Goal: Information Seeking & Learning: Check status

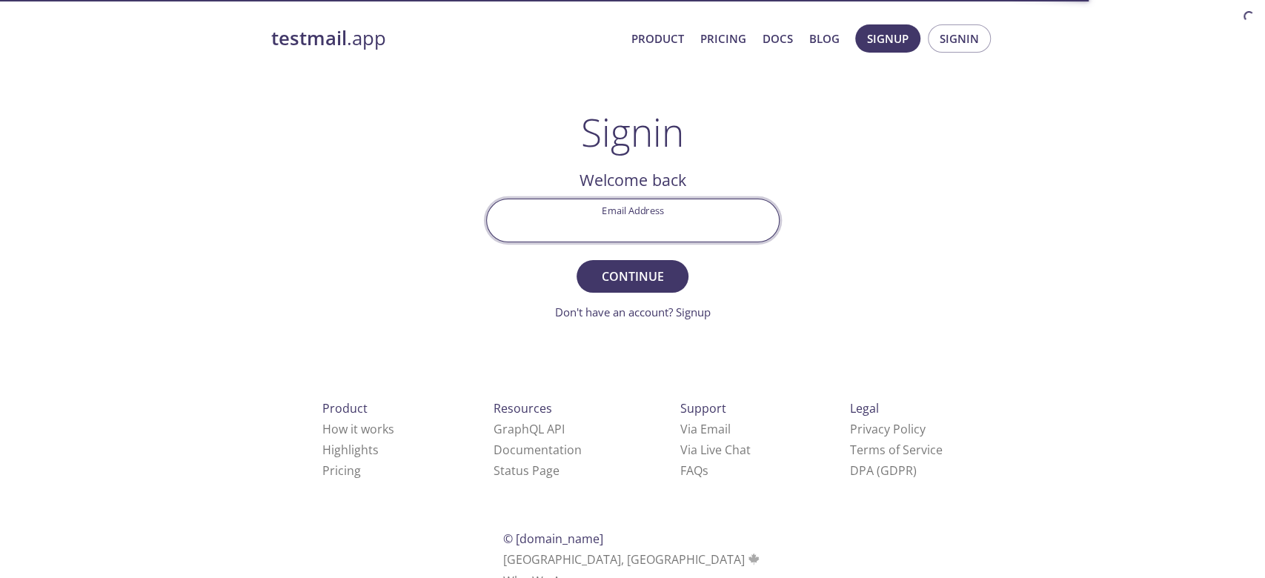
click at [610, 210] on input "Email Address" at bounding box center [633, 220] width 292 height 42
paste input "[PERSON_NAME][EMAIL_ADDRESS][PERSON_NAME][DOMAIN_NAME]"
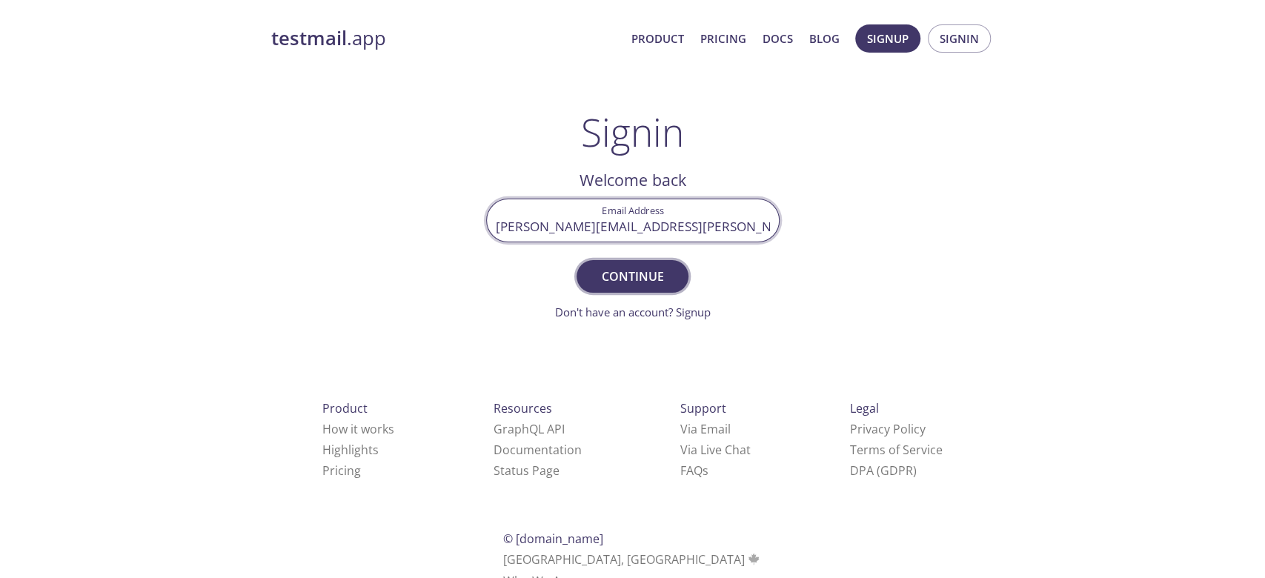
type input "[PERSON_NAME][EMAIL_ADDRESS][PERSON_NAME][DOMAIN_NAME]"
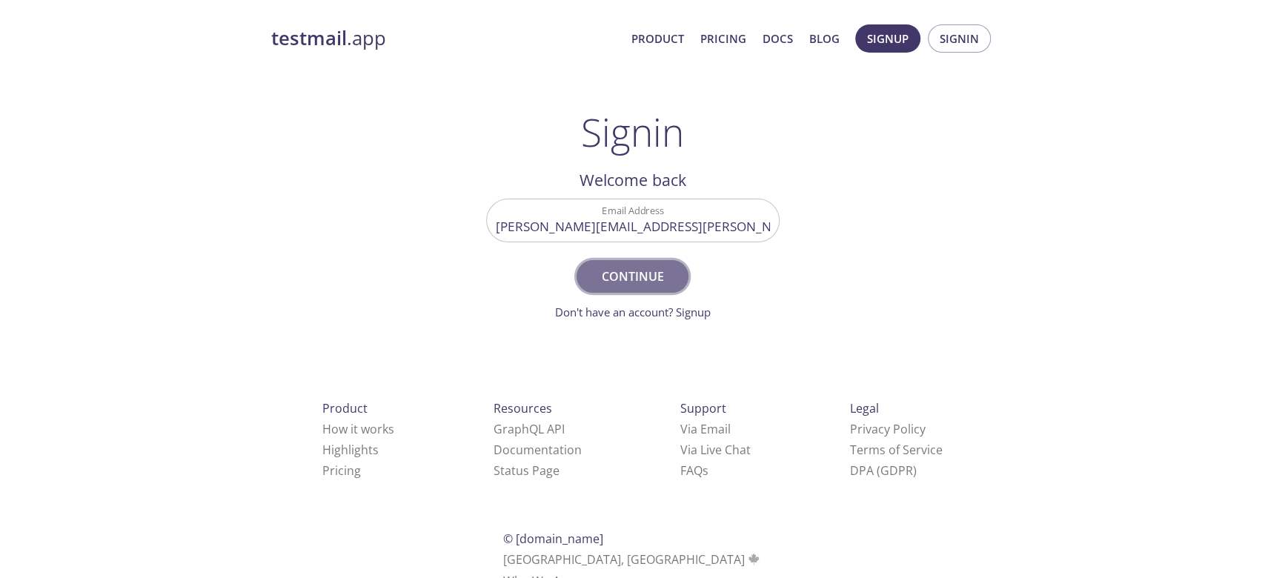
click at [630, 266] on span "Continue" at bounding box center [632, 276] width 79 height 21
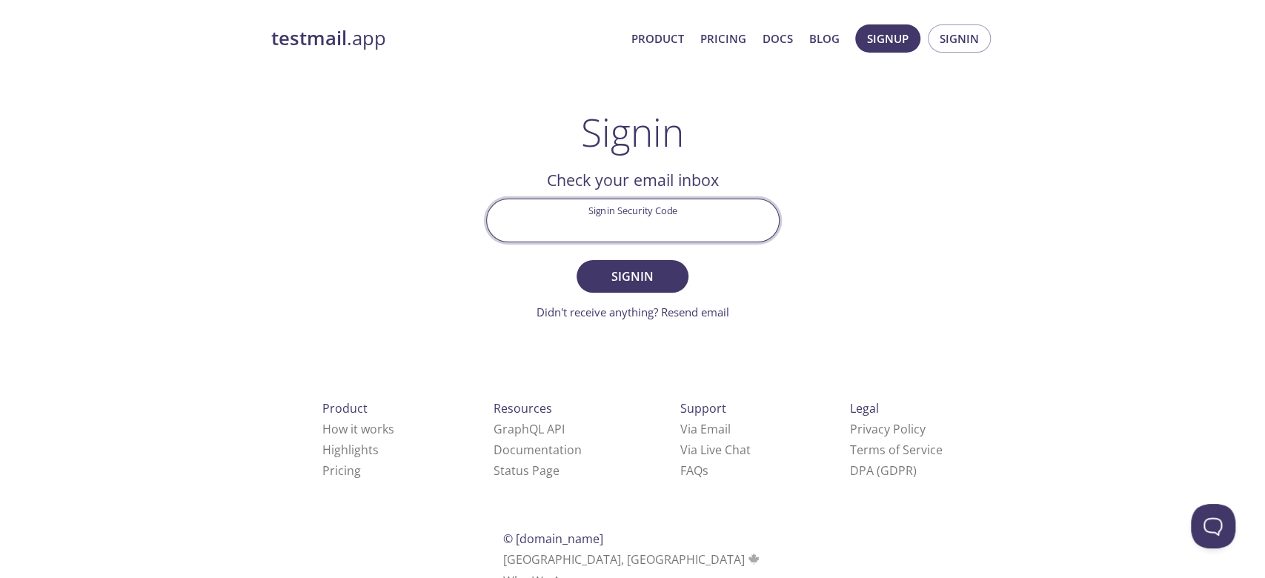
click at [664, 238] on input "Signin Security Code" at bounding box center [633, 220] width 292 height 42
paste input "VQUYDSJ"
type input "VQUYDSJ"
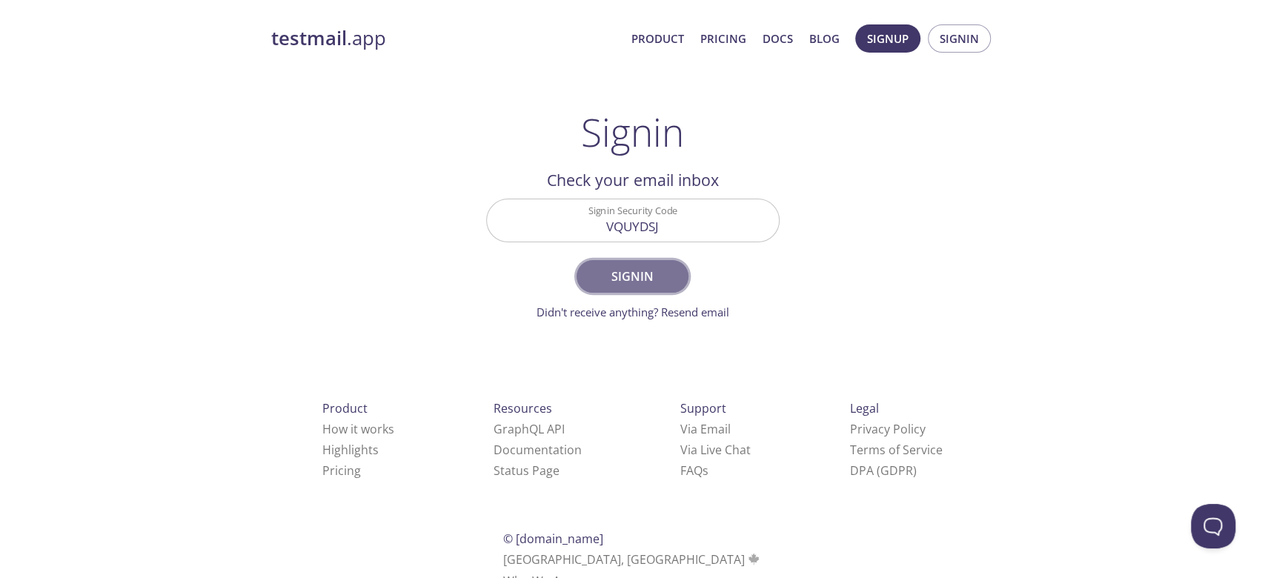
click at [647, 266] on span "Signin" at bounding box center [632, 276] width 79 height 21
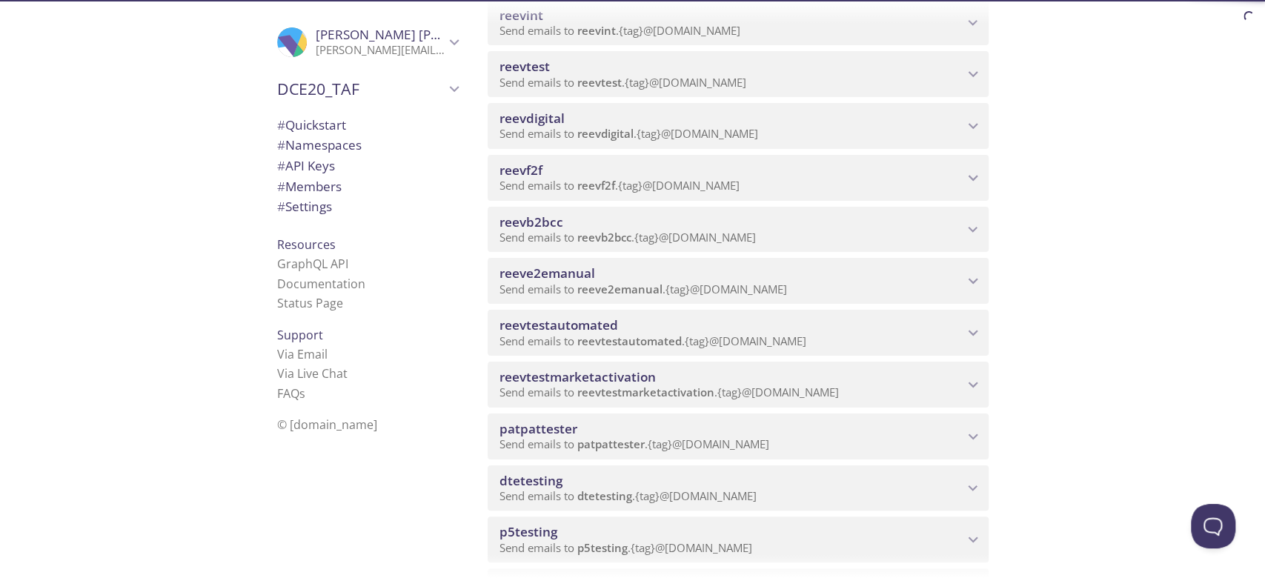
scroll to position [164, 0]
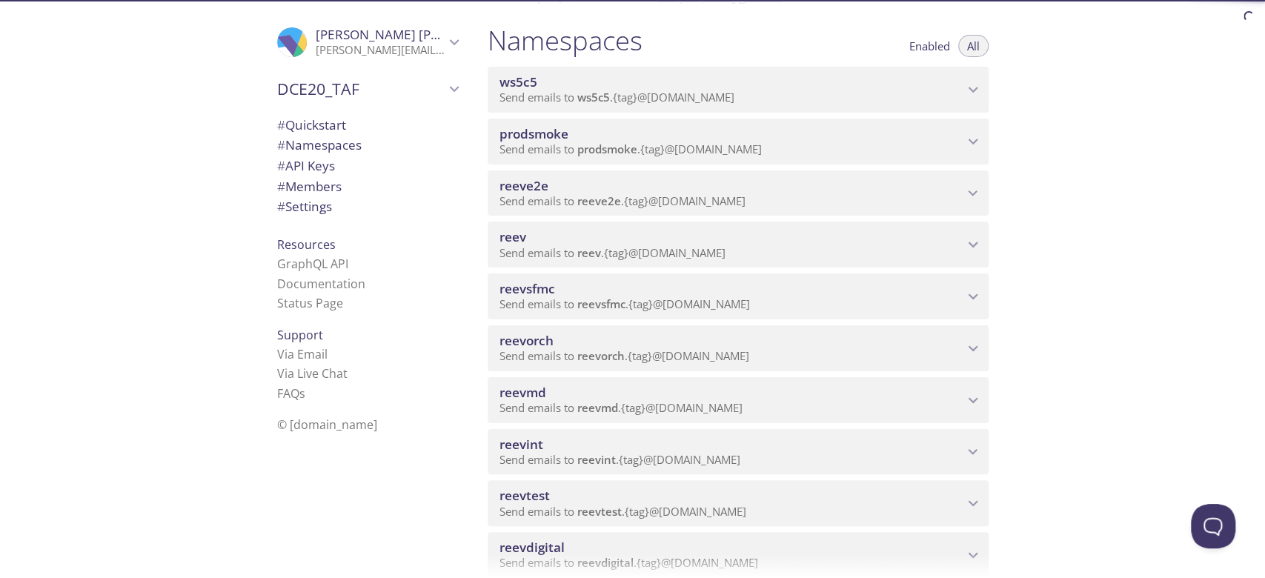
click at [491, 284] on div "reevsfmc Send emails to reevsfmc . {tag} @[DOMAIN_NAME]" at bounding box center [737, 296] width 501 height 46
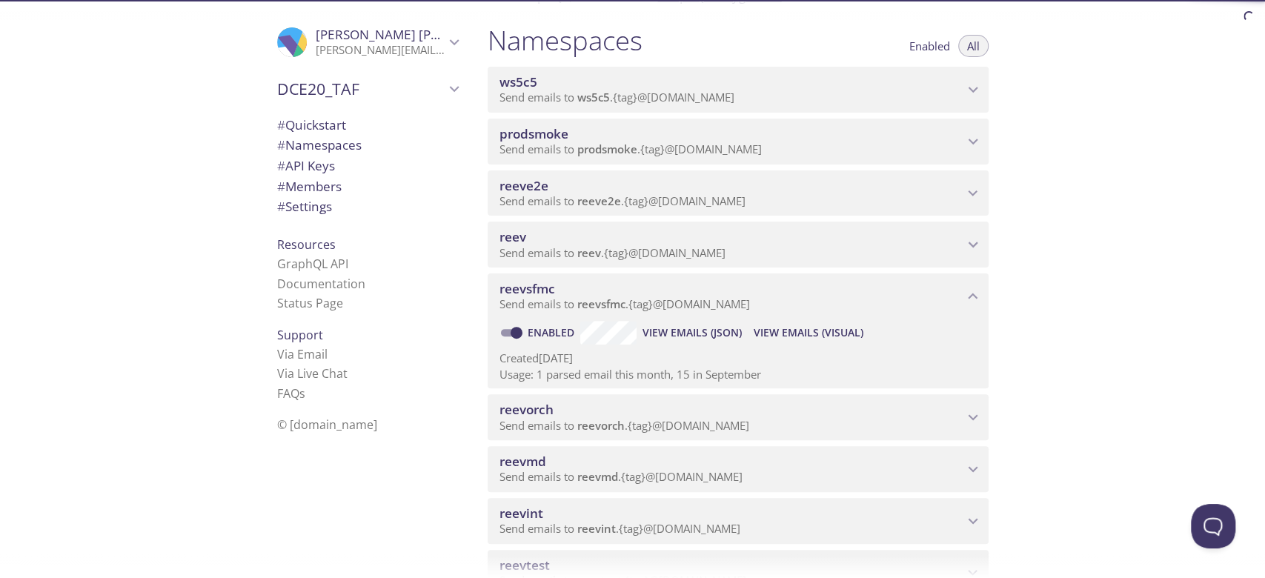
click at [800, 337] on span "View Emails (Visual)" at bounding box center [808, 333] width 110 height 18
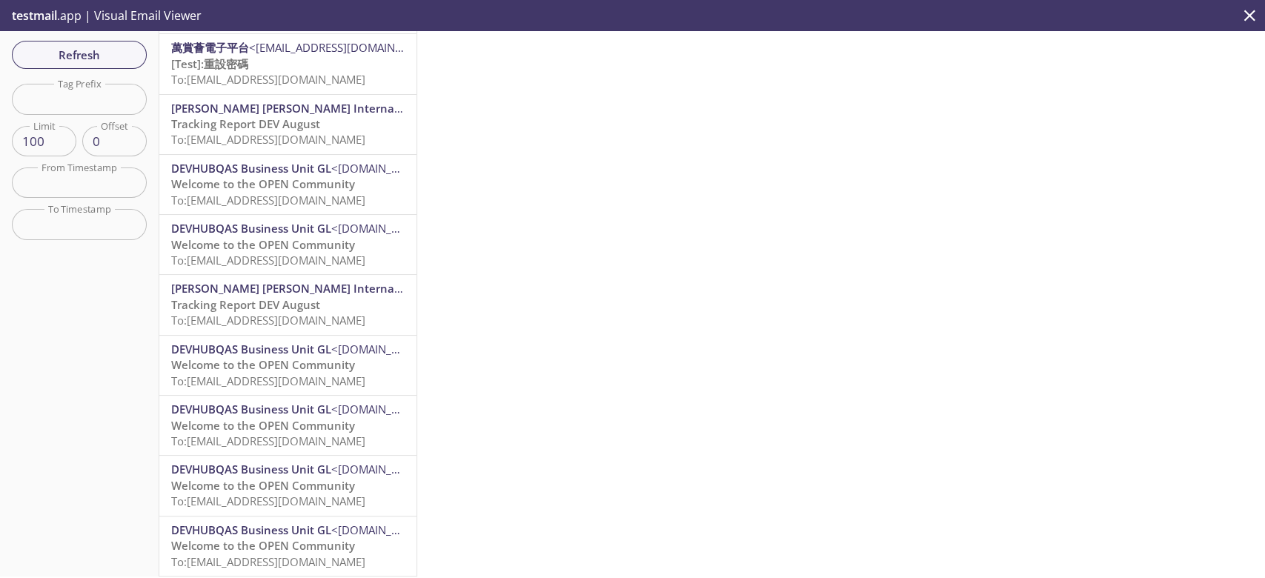
scroll to position [433, 0]
click at [71, 130] on input "100" at bounding box center [44, 141] width 64 height 30
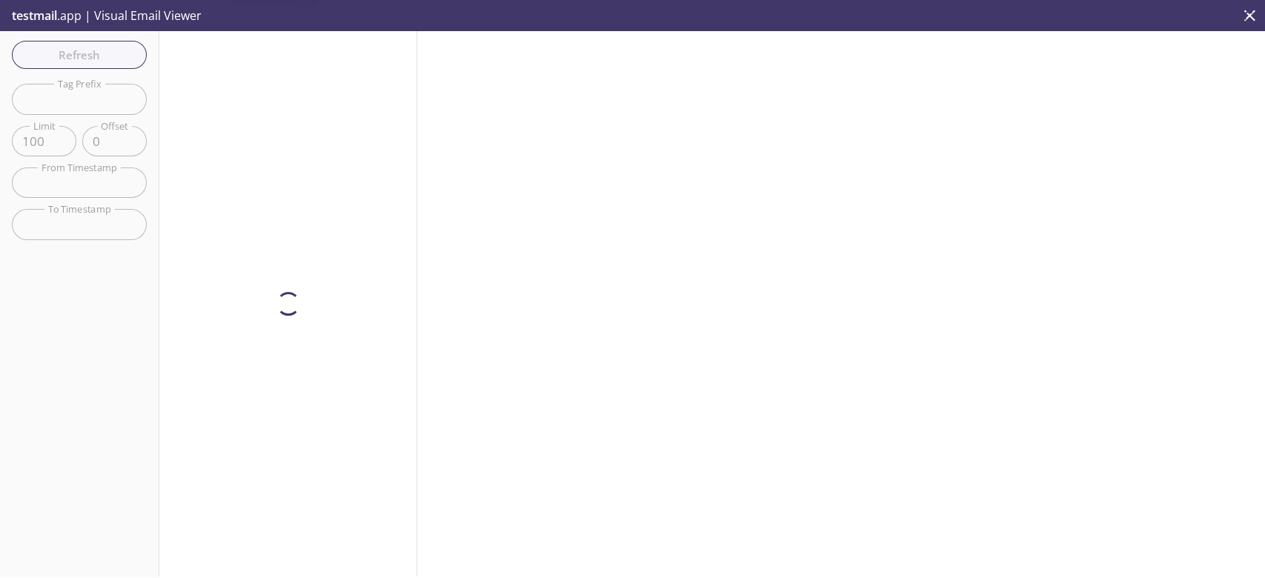
scroll to position [0, 0]
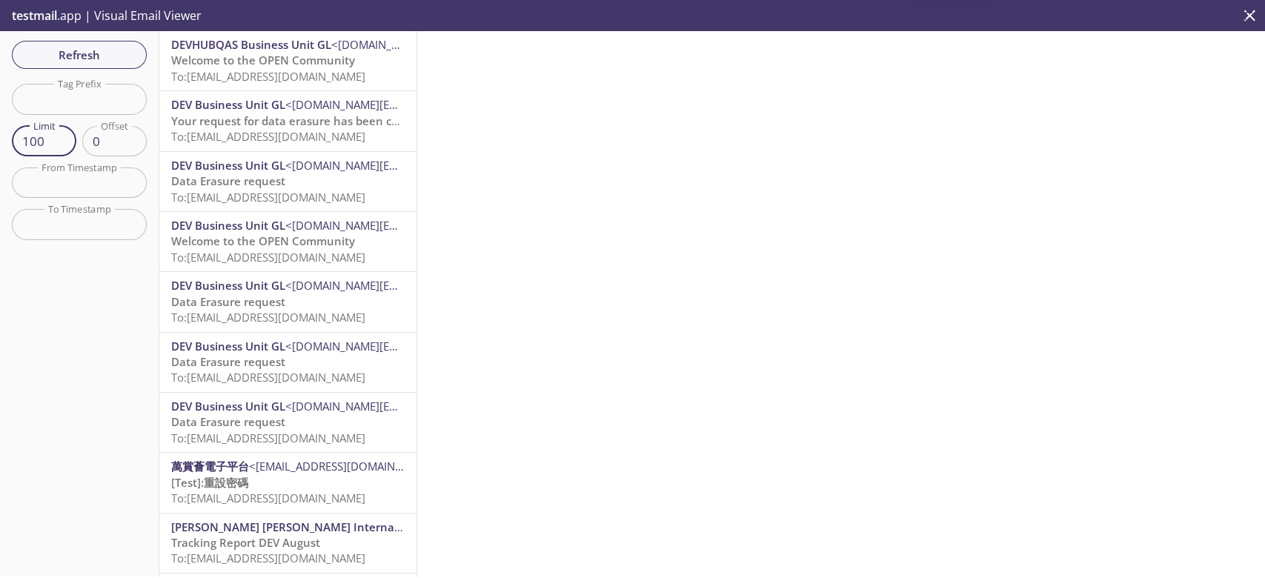
click at [61, 148] on input "100" at bounding box center [44, 141] width 64 height 30
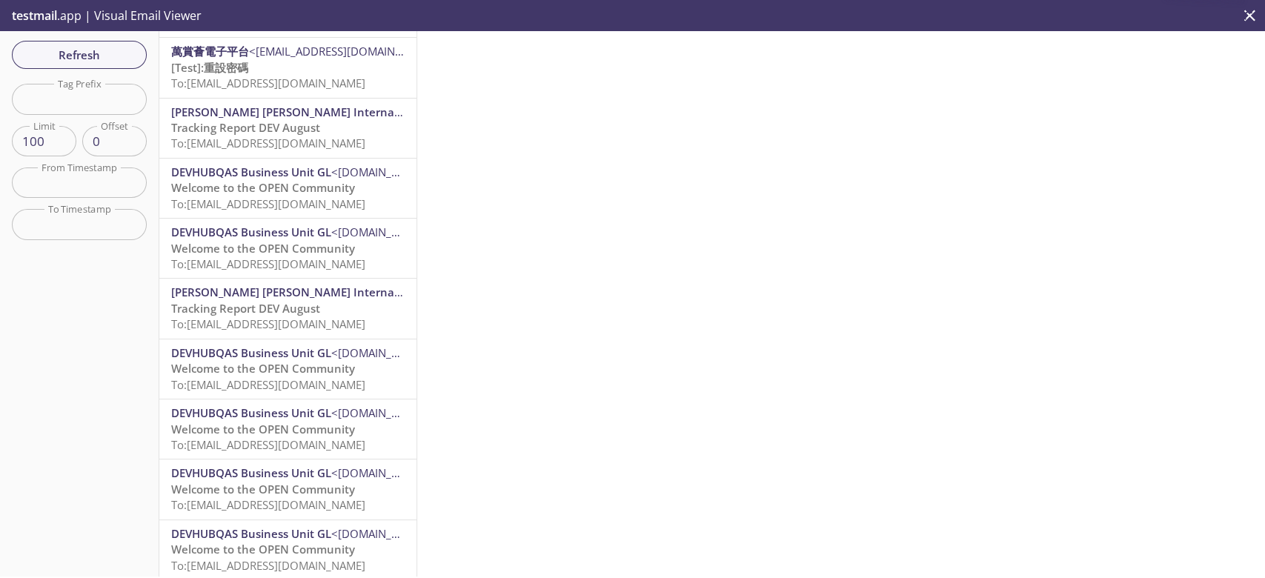
scroll to position [433, 0]
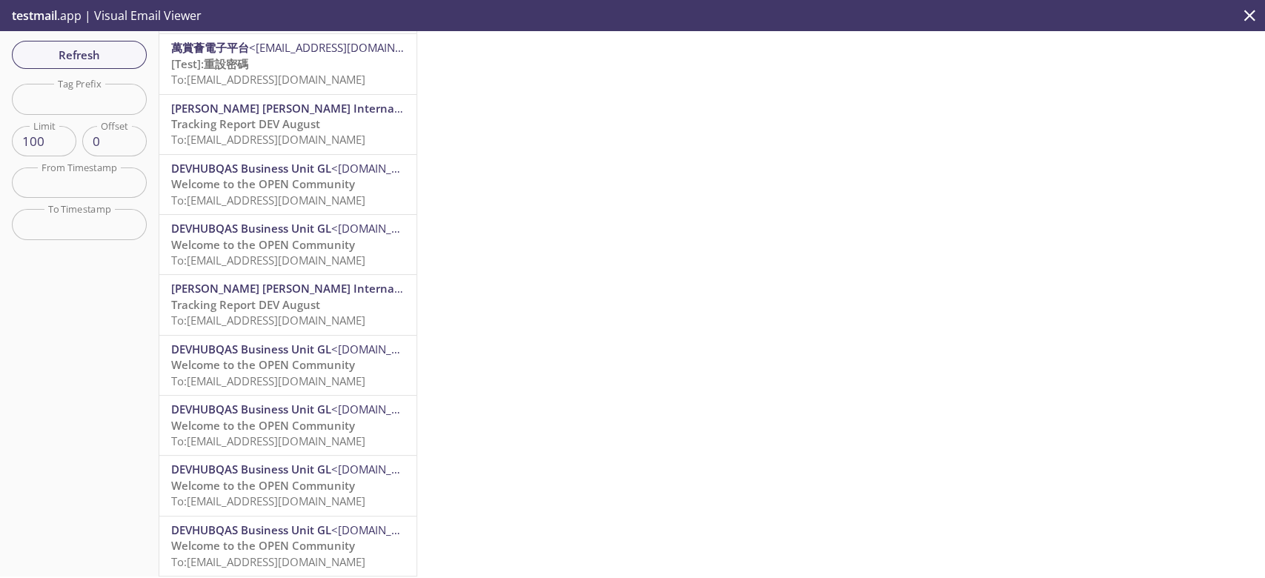
click at [53, 136] on input "100" at bounding box center [44, 141] width 64 height 30
click at [30, 140] on input "100" at bounding box center [44, 141] width 64 height 30
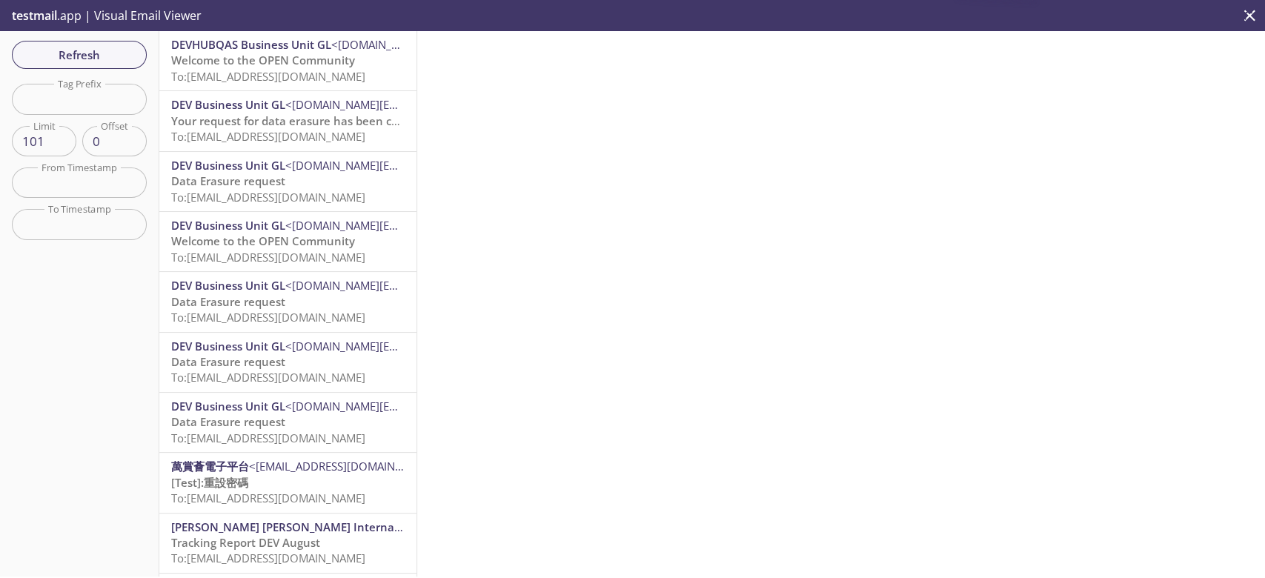
click at [64, 139] on input "101" at bounding box center [44, 141] width 64 height 30
click at [64, 139] on input "102" at bounding box center [44, 141] width 64 height 30
click at [64, 139] on input "103" at bounding box center [44, 141] width 64 height 30
click at [64, 139] on input "104" at bounding box center [44, 141] width 64 height 30
click at [64, 139] on input "105" at bounding box center [44, 141] width 64 height 30
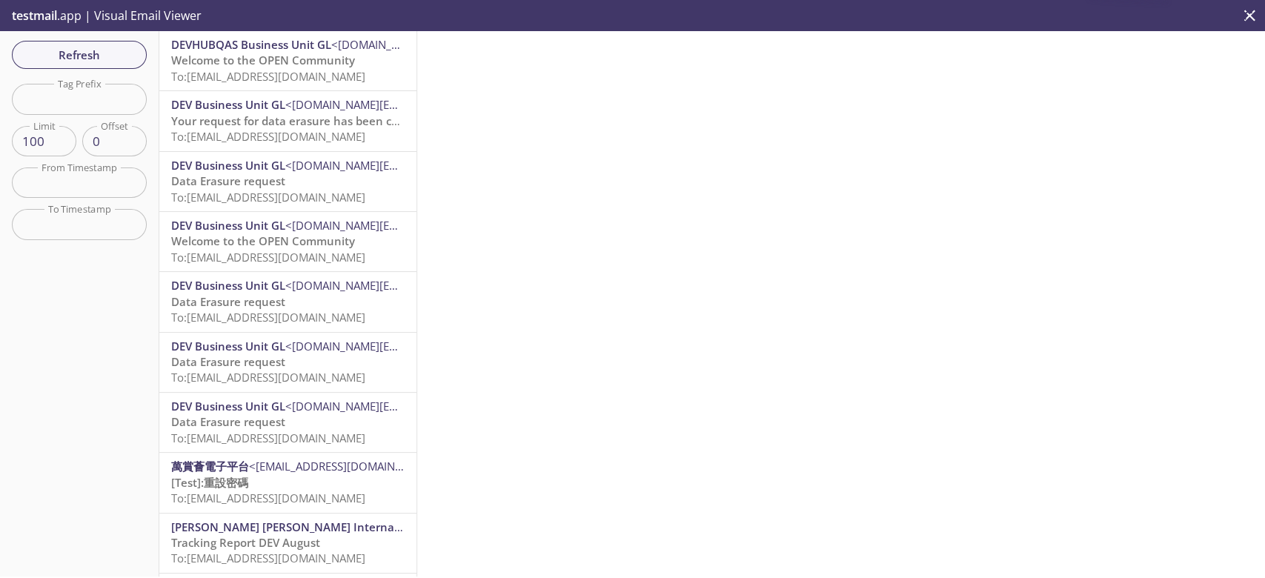
scroll to position [433, 0]
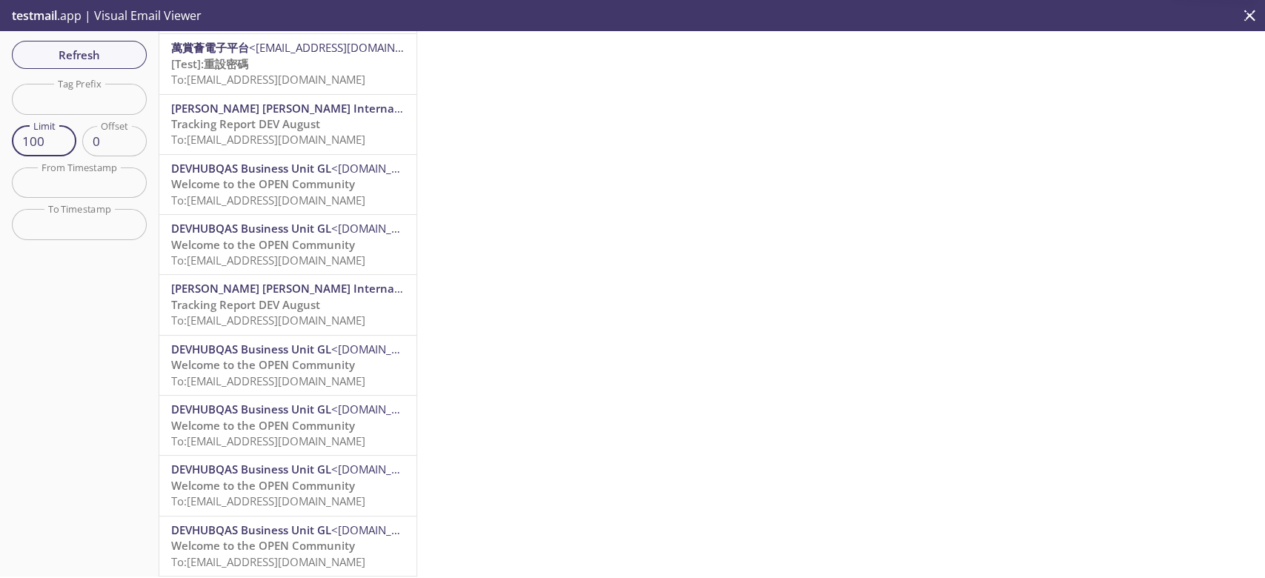
click at [36, 144] on input "100" at bounding box center [44, 141] width 64 height 30
click at [436, 204] on div at bounding box center [840, 303] width 847 height 545
click at [51, 127] on input "100" at bounding box center [44, 141] width 64 height 30
click at [97, 67] on div "Refresh Filters Tag Prefix Tag Prefix Limit 1000 Limit Offset 0 Offset From Tim…" at bounding box center [79, 303] width 159 height 545
click at [65, 135] on input "101" at bounding box center [44, 141] width 64 height 30
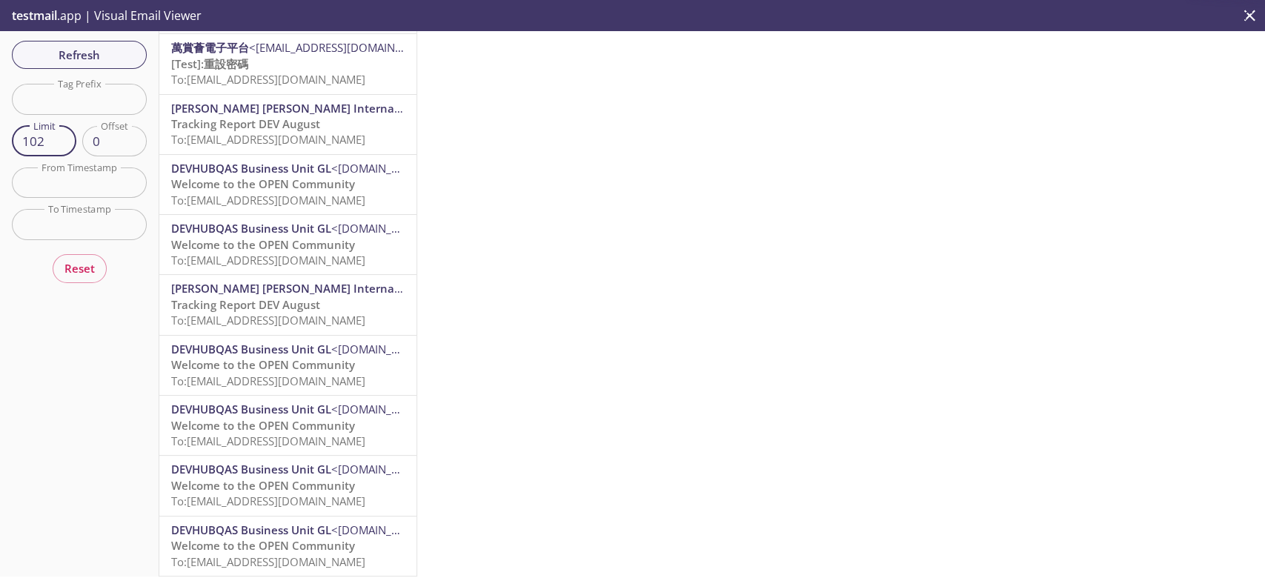
click at [65, 135] on input "102" at bounding box center [44, 141] width 64 height 30
click at [65, 135] on input "103" at bounding box center [44, 141] width 64 height 30
click at [65, 135] on input "104" at bounding box center [44, 141] width 64 height 30
click at [65, 135] on input "105" at bounding box center [44, 141] width 64 height 30
type input "100"
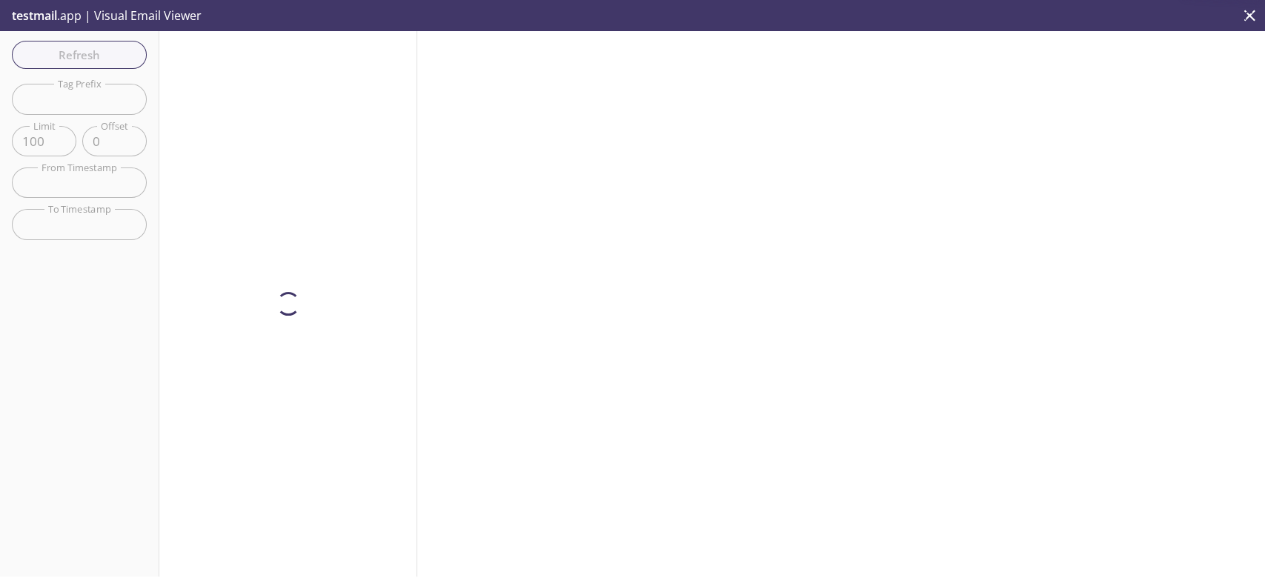
scroll to position [0, 0]
click at [97, 176] on input "text" at bounding box center [79, 182] width 135 height 30
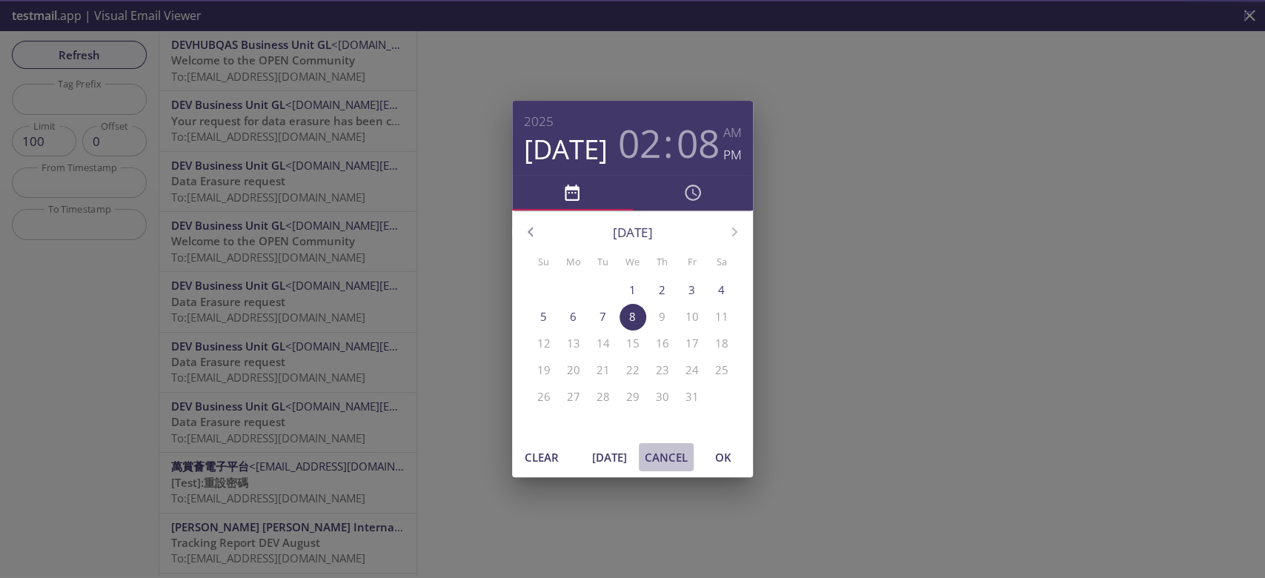
click at [652, 458] on span "Cancel" at bounding box center [665, 456] width 43 height 19
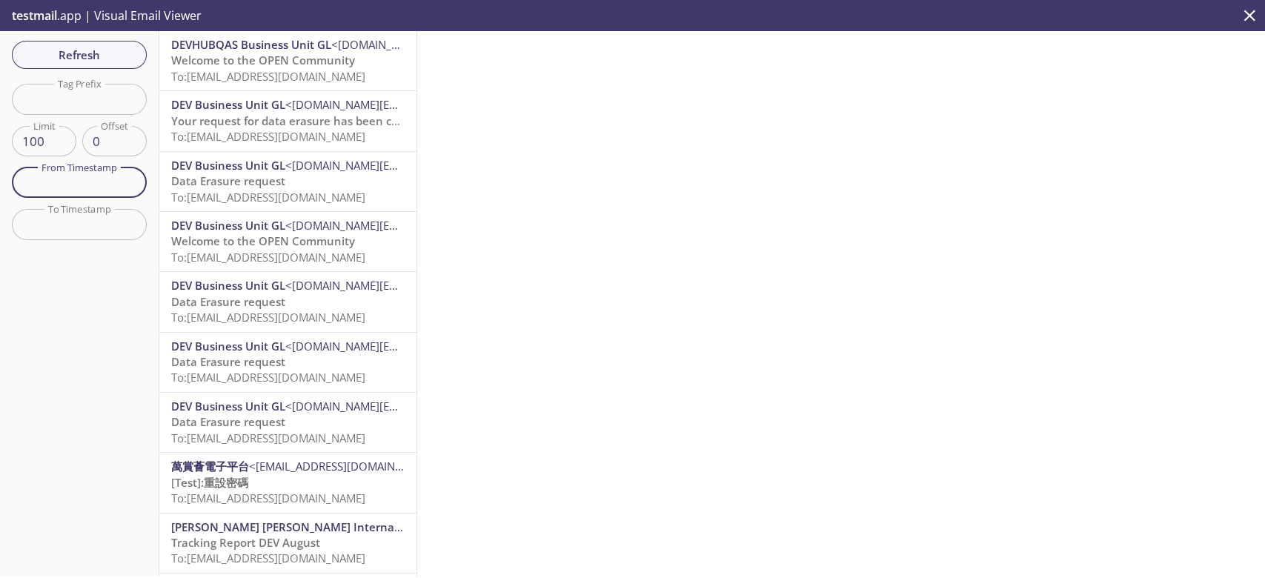
scroll to position [433, 0]
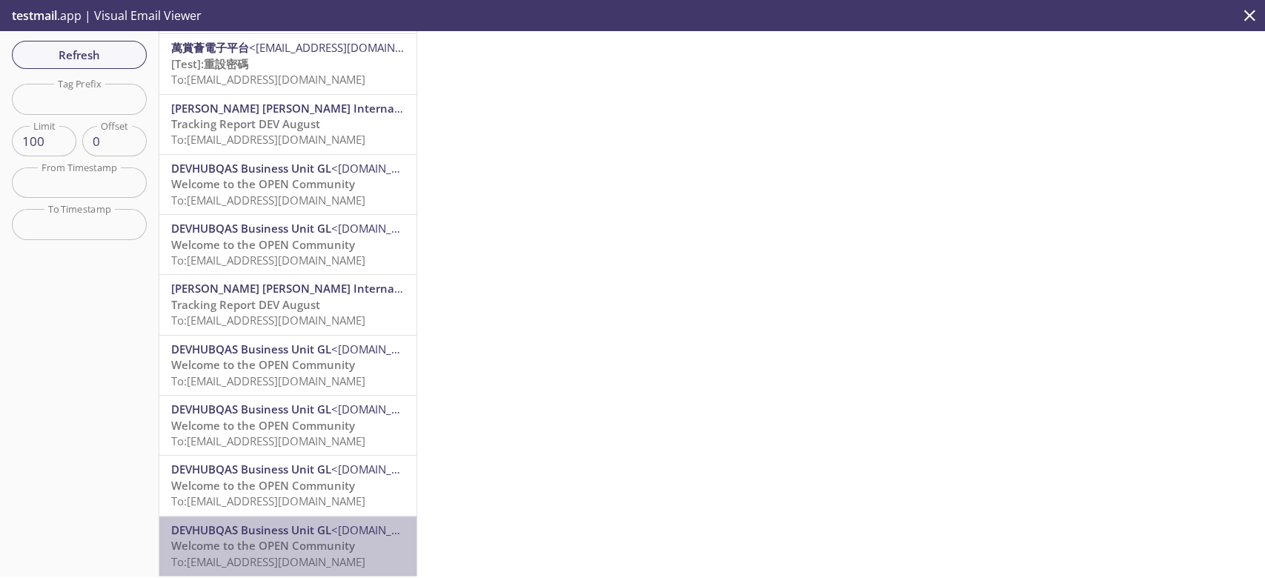
click at [293, 538] on span "Welcome to the OPEN Community" at bounding box center [263, 545] width 184 height 15
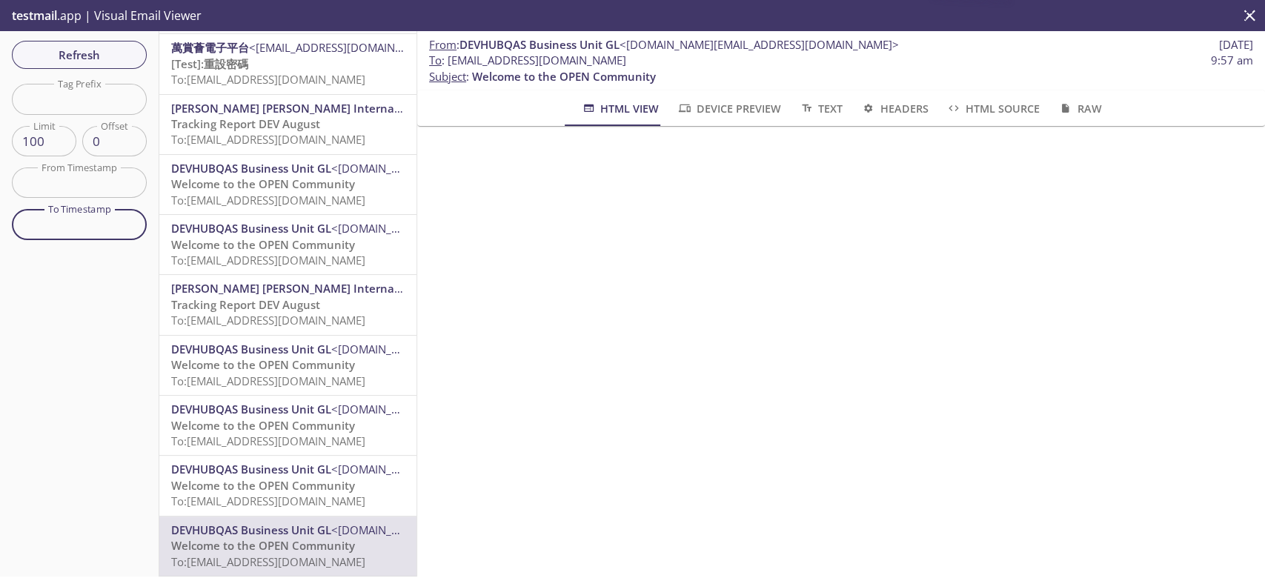
click at [79, 225] on input "text" at bounding box center [79, 224] width 135 height 30
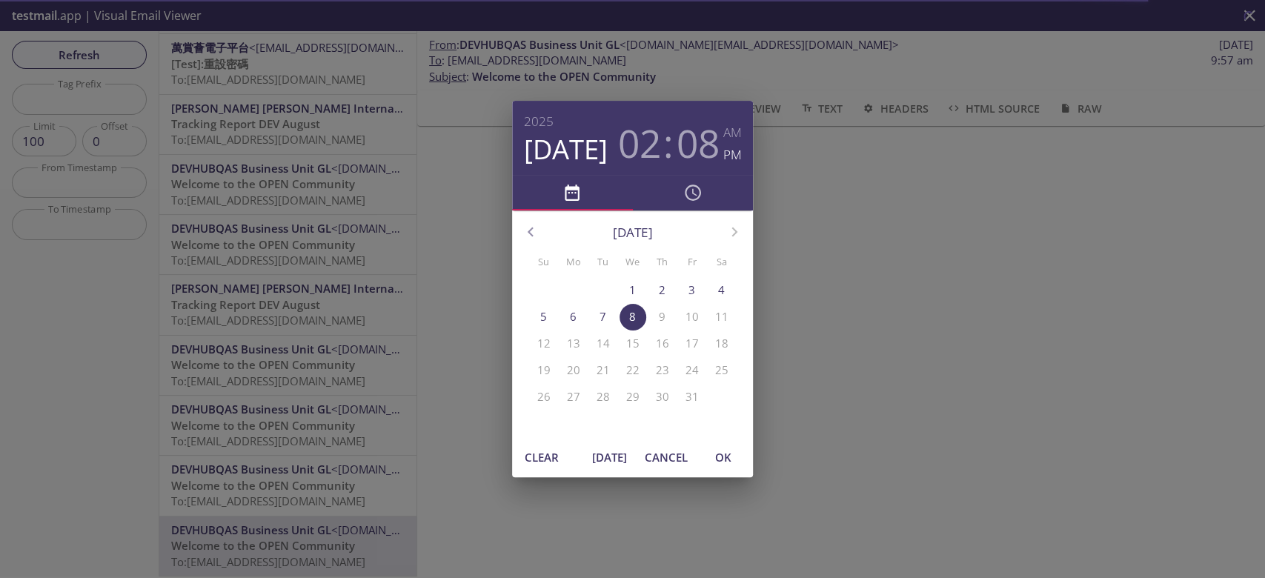
click at [541, 229] on button "button" at bounding box center [530, 231] width 37 height 37
click at [604, 313] on p "9" at bounding box center [602, 317] width 7 height 16
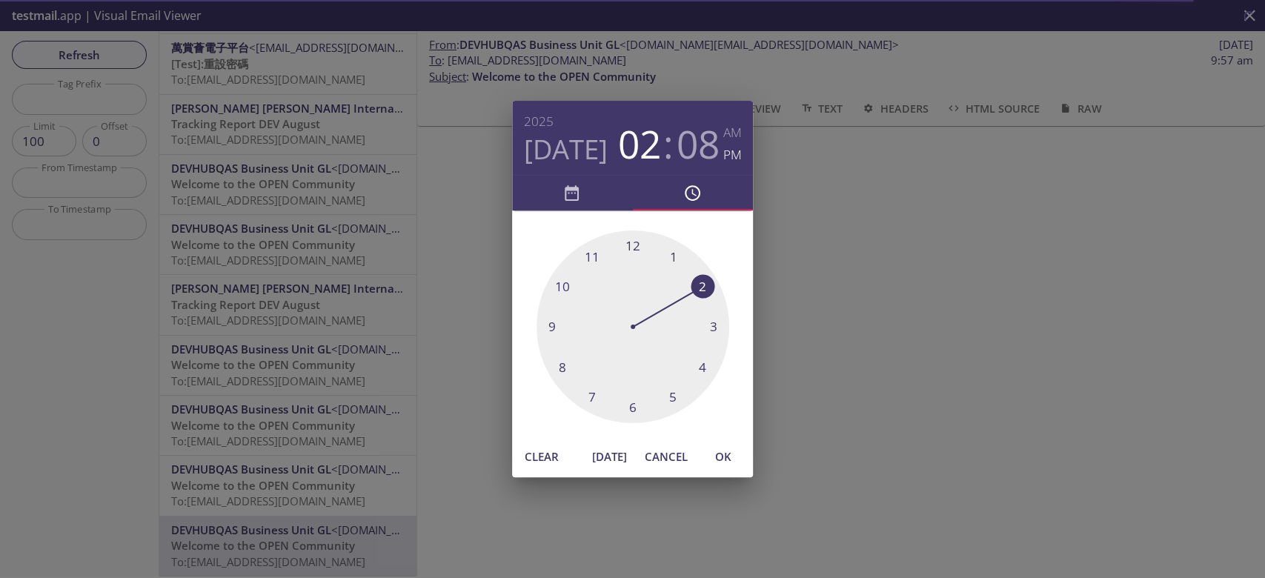
click at [635, 242] on div at bounding box center [632, 326] width 193 height 193
click at [635, 250] on div at bounding box center [632, 326] width 193 height 193
click at [724, 445] on button "OK" at bounding box center [722, 456] width 47 height 28
type input "9 Sep 25 12:00 pm"
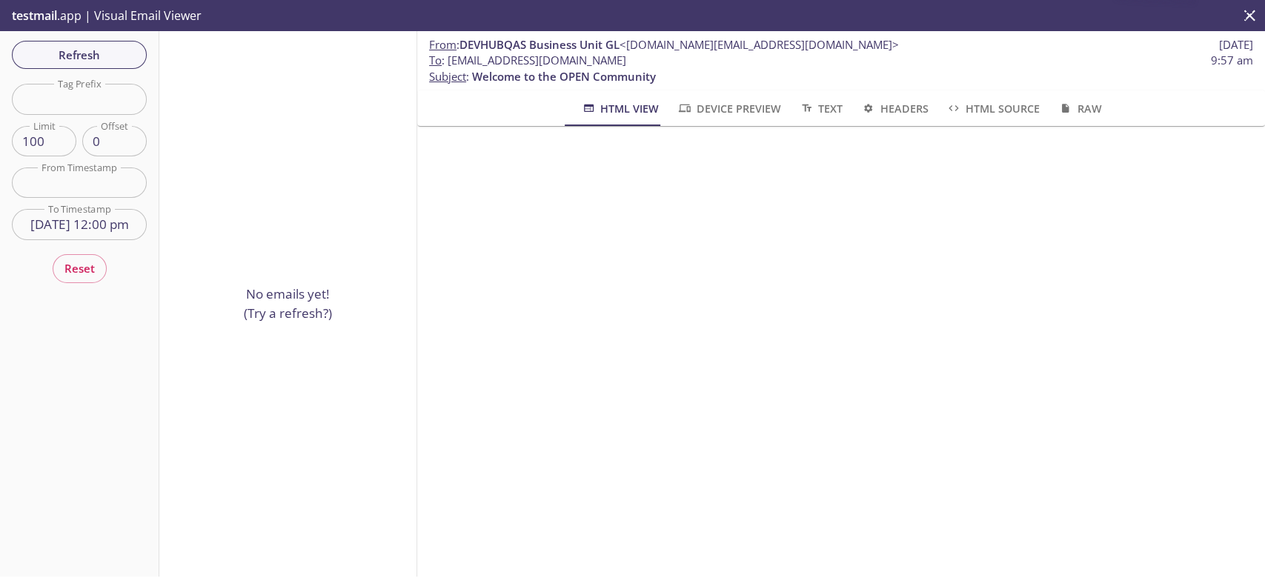
click at [92, 39] on div "Refresh Filters Tag Prefix Tag Prefix Limit 100 Limit Offset 0 Offset From Time…" at bounding box center [79, 303] width 159 height 545
click at [101, 61] on span "Refresh" at bounding box center [79, 54] width 111 height 19
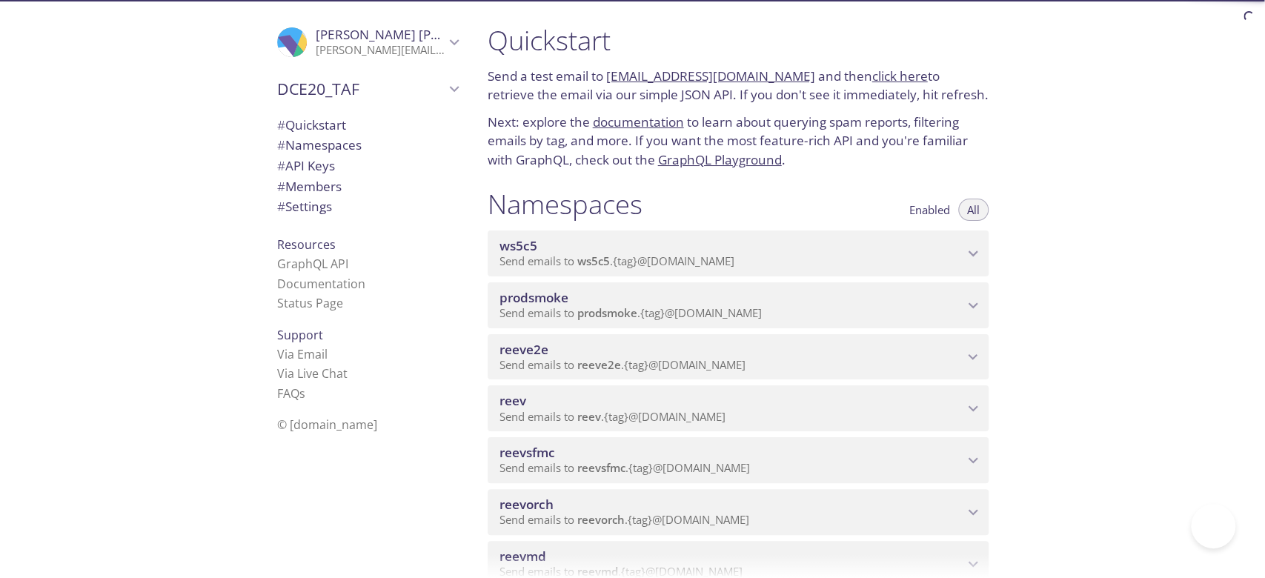
click at [587, 450] on span "reevsfmc" at bounding box center [731, 452] width 464 height 16
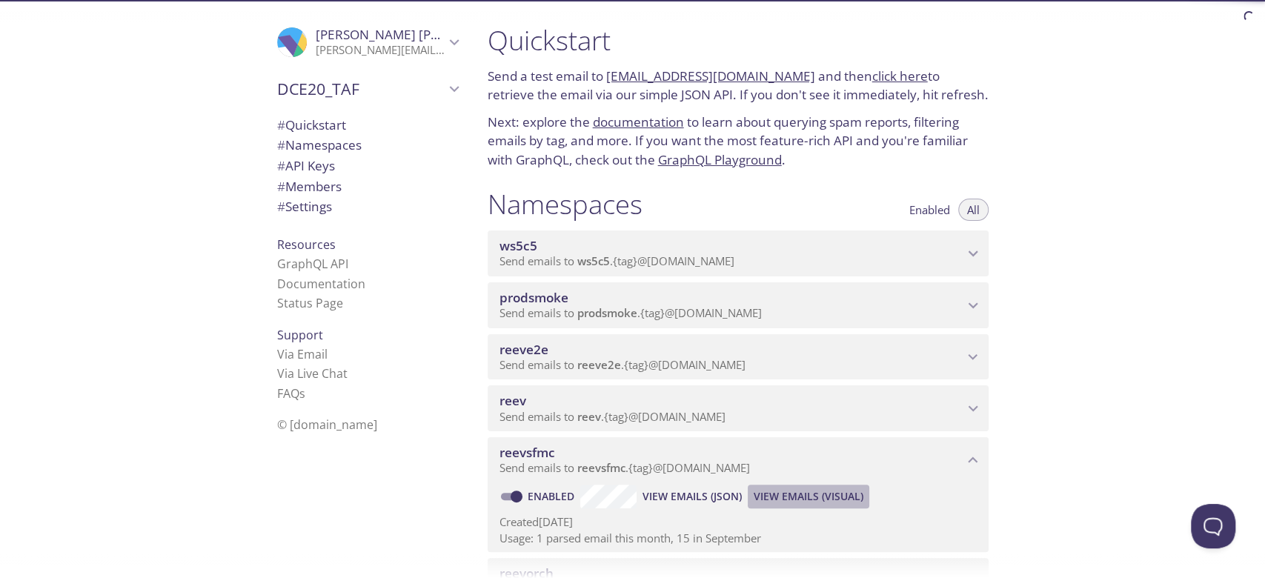
click at [817, 496] on span "View Emails (Visual)" at bounding box center [808, 496] width 110 height 18
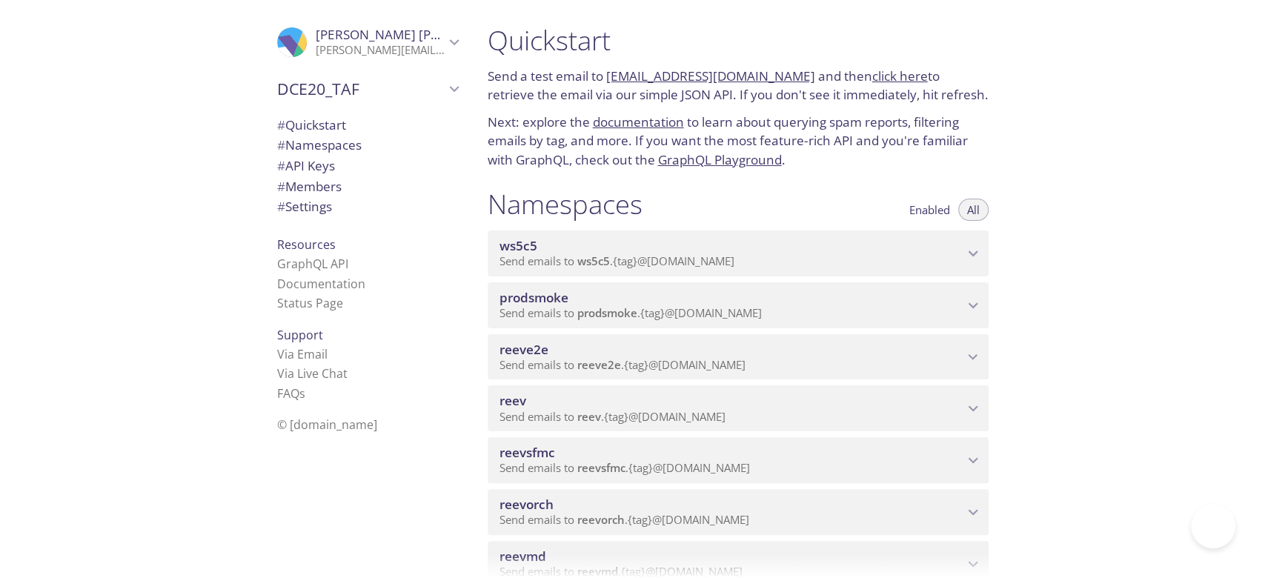
click at [640, 444] on span "reevsfmc" at bounding box center [731, 452] width 464 height 16
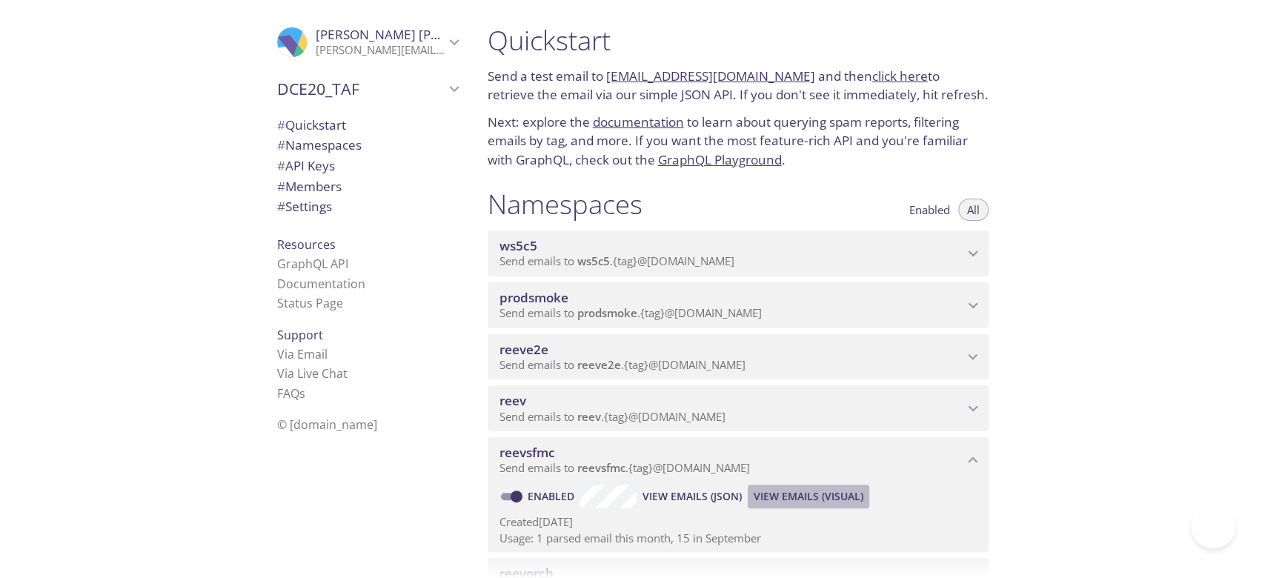
click at [819, 495] on span "View Emails (Visual)" at bounding box center [808, 496] width 110 height 18
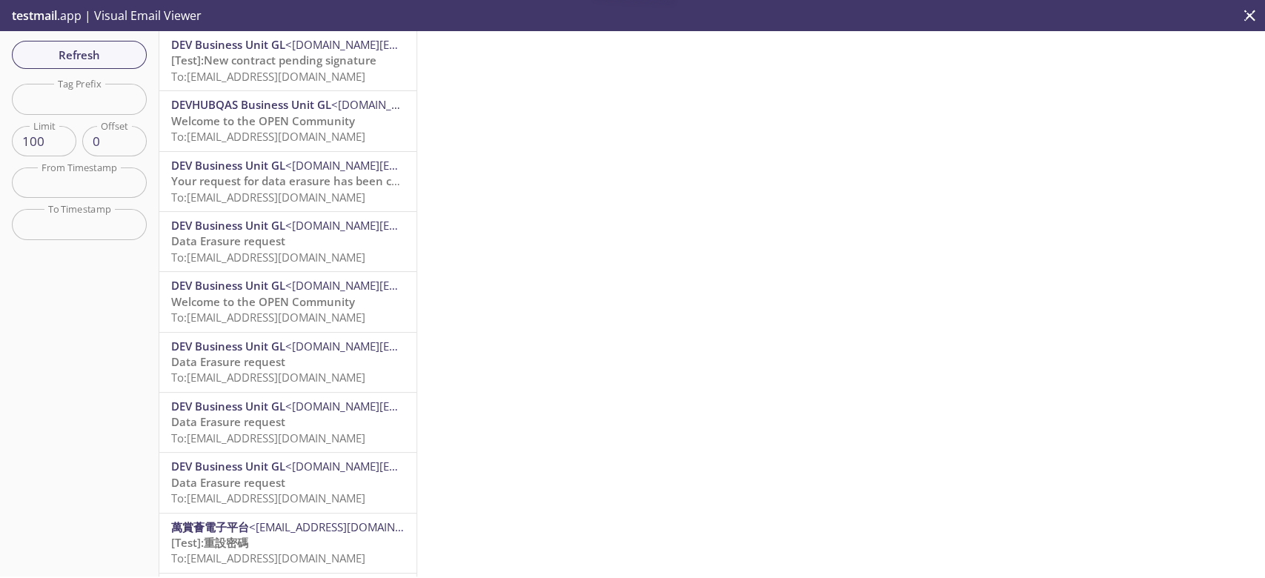
click at [316, 69] on span "To: [EMAIL_ADDRESS][DOMAIN_NAME]" at bounding box center [268, 76] width 194 height 15
